Goal: Task Accomplishment & Management: Manage account settings

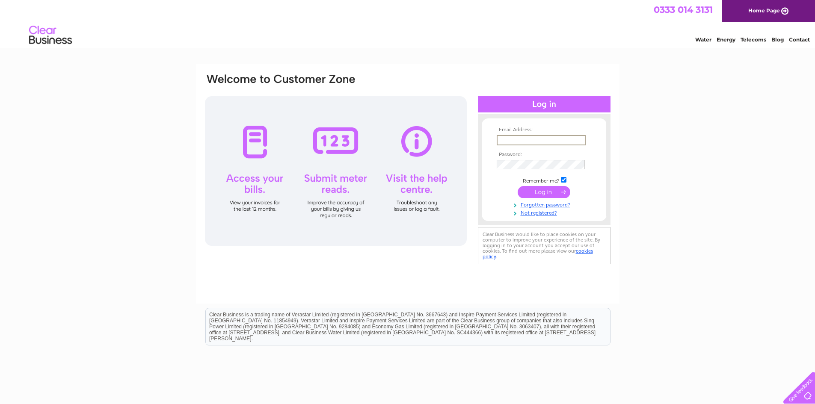
click at [546, 135] on input "text" at bounding box center [541, 140] width 89 height 10
type input "[EMAIL_ADDRESS][DOMAIN_NAME]"
click at [541, 203] on link "Forgotten password?" at bounding box center [545, 204] width 97 height 8
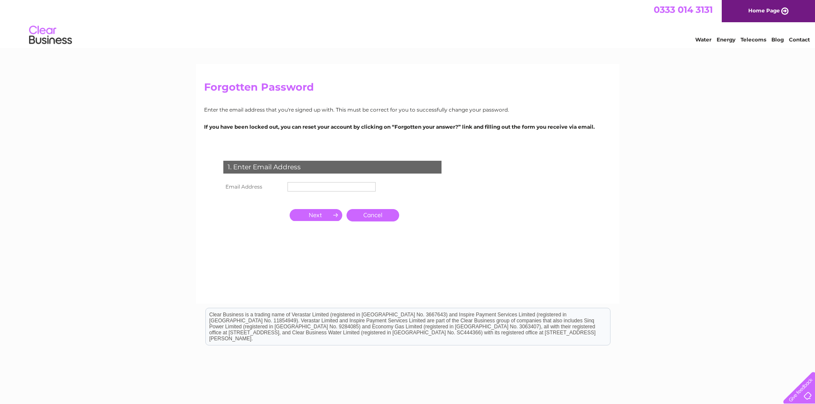
click at [342, 180] on td at bounding box center [331, 187] width 92 height 14
click at [340, 186] on input "text" at bounding box center [332, 186] width 88 height 9
type input "[EMAIL_ADDRESS][DOMAIN_NAME]"
click at [336, 217] on input "button" at bounding box center [316, 216] width 53 height 12
